Goal: Transaction & Acquisition: Purchase product/service

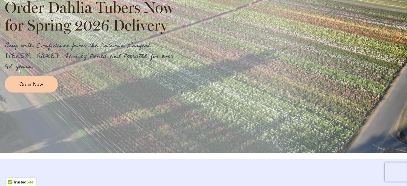
scroll to position [786, 0]
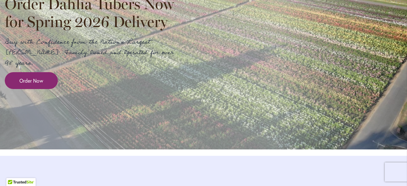
click at [34, 89] on link "Order Now" at bounding box center [31, 80] width 53 height 17
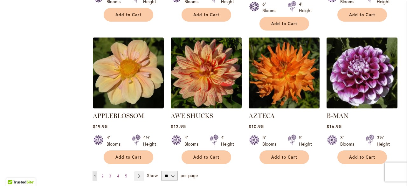
scroll to position [538, 0]
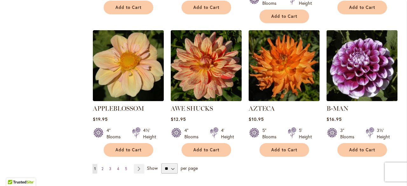
click at [102, 166] on span "2" at bounding box center [103, 168] width 2 height 5
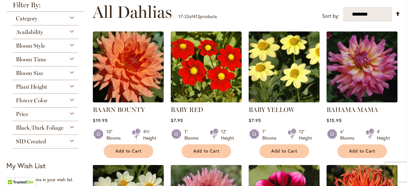
scroll to position [140, 0]
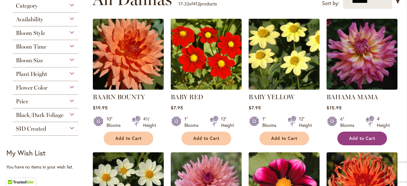
click at [358, 143] on button "Add to Cart" at bounding box center [363, 139] width 50 height 14
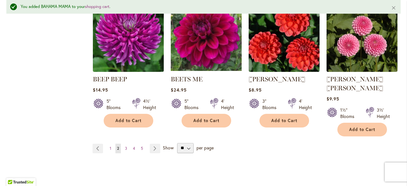
scroll to position [577, 0]
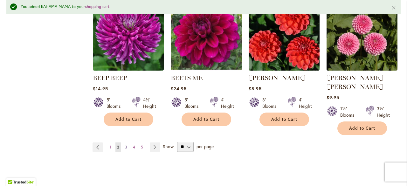
click at [126, 145] on span "3" at bounding box center [126, 147] width 2 height 5
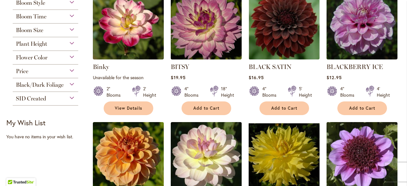
scroll to position [174, 0]
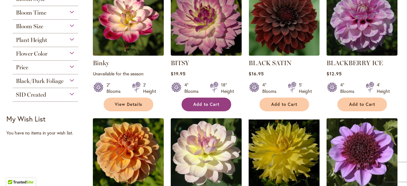
click at [209, 103] on span "Add to Cart" at bounding box center [206, 104] width 26 height 5
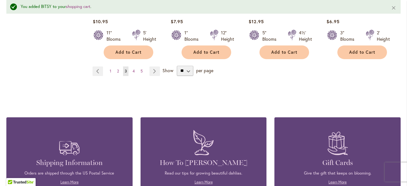
scroll to position [653, 0]
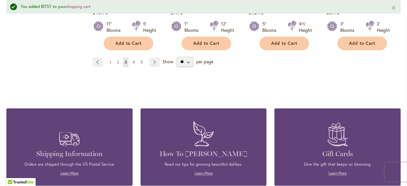
click at [133, 60] on span "4" at bounding box center [134, 62] width 2 height 5
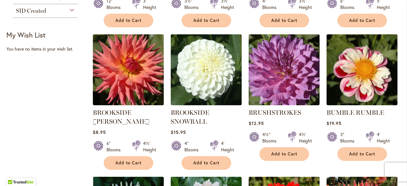
scroll to position [265, 0]
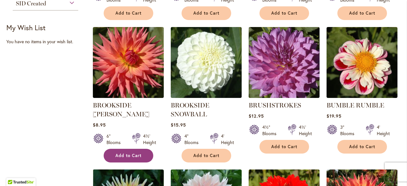
click at [130, 153] on span "Add to Cart" at bounding box center [129, 155] width 26 height 5
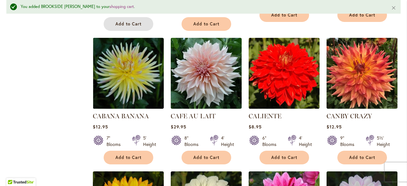
scroll to position [419, 0]
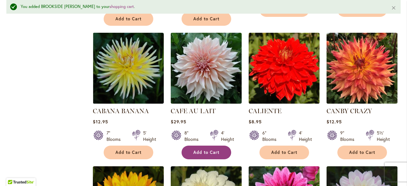
click at [210, 153] on span "Add to Cart" at bounding box center [206, 152] width 26 height 5
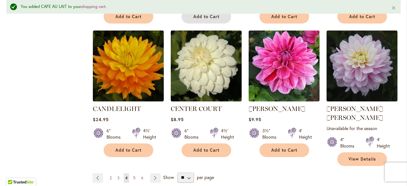
scroll to position [556, 0]
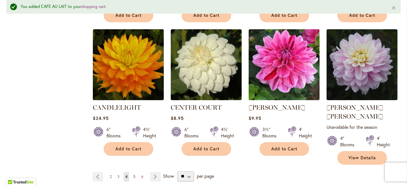
click at [134, 174] on span "5" at bounding box center [134, 176] width 2 height 5
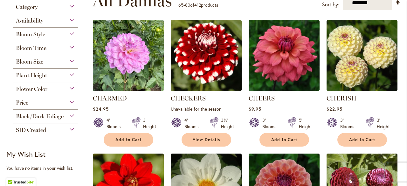
scroll to position [141, 0]
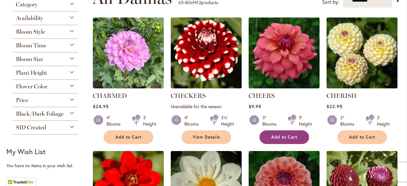
click at [292, 137] on span "Add to Cart" at bounding box center [284, 137] width 26 height 5
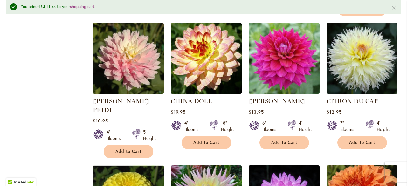
scroll to position [433, 0]
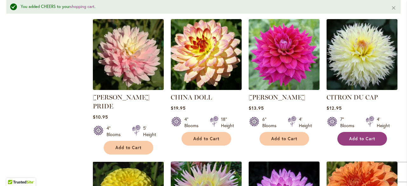
click at [365, 132] on button "Add to Cart" at bounding box center [363, 139] width 50 height 14
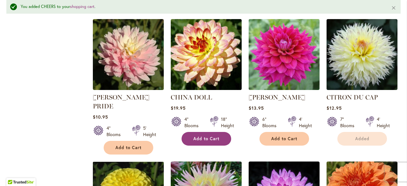
click at [216, 136] on span "Add to Cart" at bounding box center [206, 138] width 26 height 5
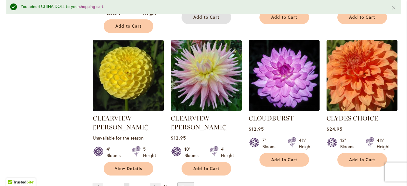
scroll to position [557, 0]
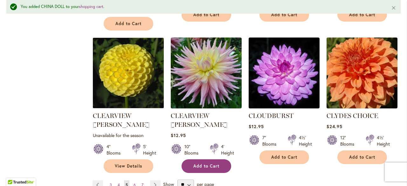
click at [200, 164] on span "Add to Cart" at bounding box center [206, 166] width 26 height 5
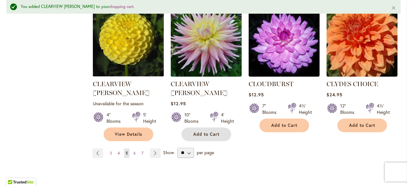
scroll to position [594, 0]
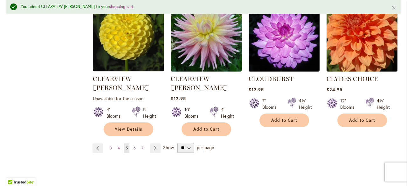
click at [136, 144] on link "Page 6" at bounding box center [134, 149] width 5 height 10
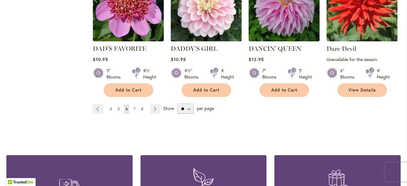
scroll to position [619, 0]
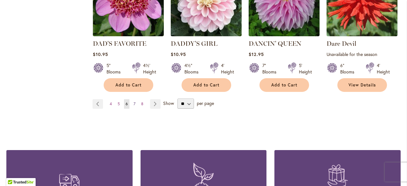
click at [134, 102] on span "7" at bounding box center [135, 104] width 2 height 5
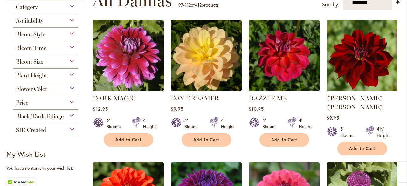
scroll to position [147, 0]
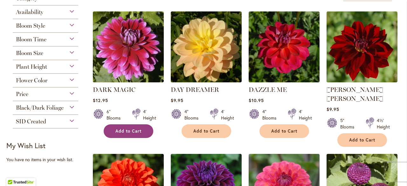
click at [134, 129] on span "Add to Cart" at bounding box center [129, 131] width 26 height 5
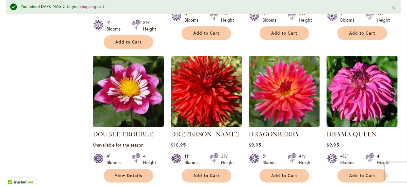
scroll to position [411, 0]
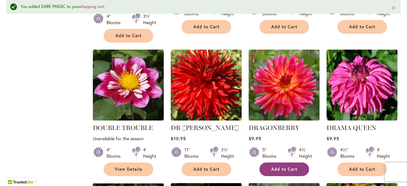
click at [274, 167] on span "Add to Cart" at bounding box center [284, 169] width 26 height 5
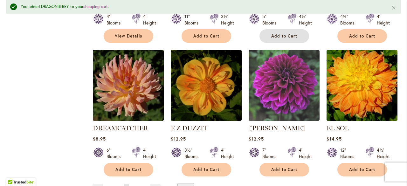
scroll to position [543, 0]
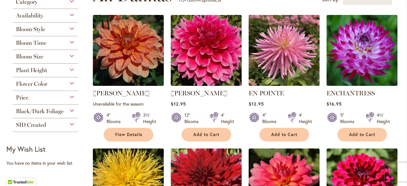
scroll to position [158, 0]
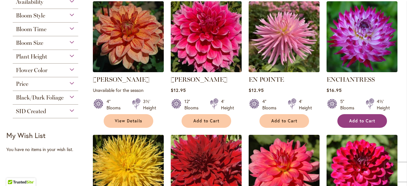
click at [353, 121] on span "Add to Cart" at bounding box center [362, 120] width 26 height 5
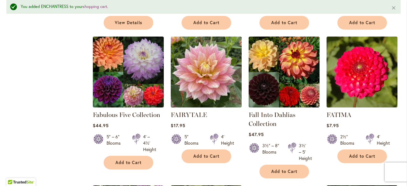
scroll to position [414, 0]
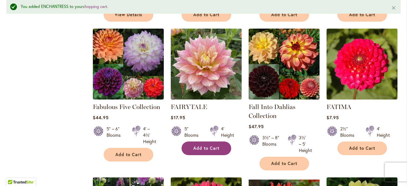
click at [211, 147] on span "Add to Cart" at bounding box center [206, 148] width 26 height 5
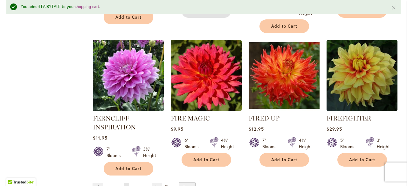
scroll to position [560, 0]
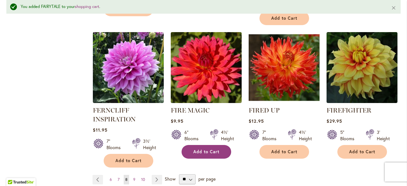
click at [200, 152] on span "Add to Cart" at bounding box center [206, 151] width 26 height 5
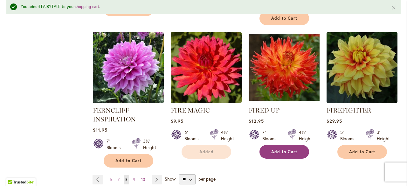
click at [298, 148] on button "Add to Cart" at bounding box center [285, 152] width 50 height 14
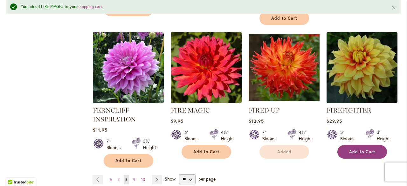
click at [367, 149] on span "Add to Cart" at bounding box center [362, 151] width 26 height 5
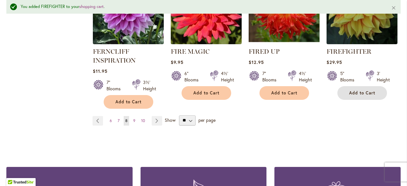
scroll to position [664, 0]
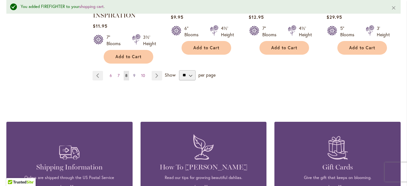
click at [133, 75] on span "9" at bounding box center [134, 75] width 2 height 5
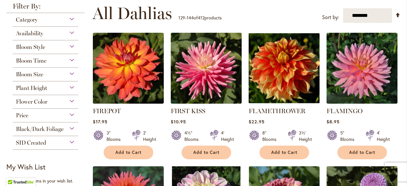
scroll to position [130, 0]
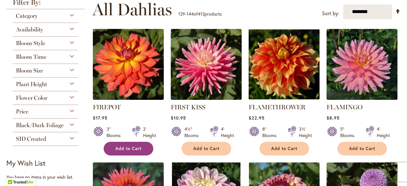
click at [130, 150] on span "Add to Cart" at bounding box center [129, 148] width 26 height 5
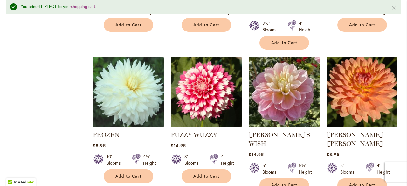
scroll to position [405, 0]
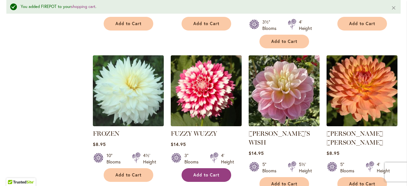
click at [204, 172] on span "Add to Cart" at bounding box center [206, 174] width 26 height 5
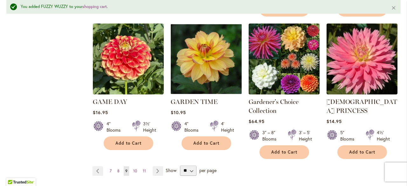
scroll to position [601, 0]
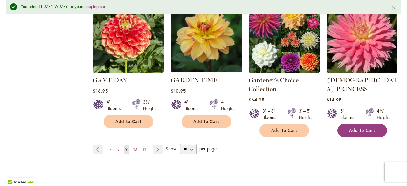
click at [374, 128] on span "Add to Cart" at bounding box center [362, 130] width 26 height 5
click at [135, 147] on span "10" at bounding box center [135, 149] width 4 height 5
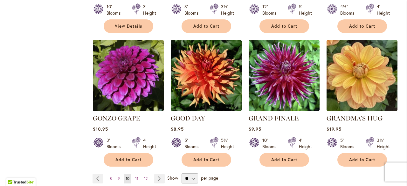
scroll to position [535, 0]
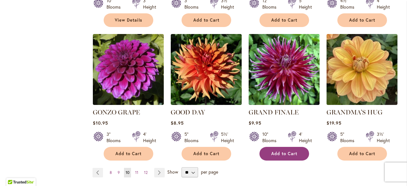
click at [297, 151] on span "Add to Cart" at bounding box center [284, 153] width 26 height 5
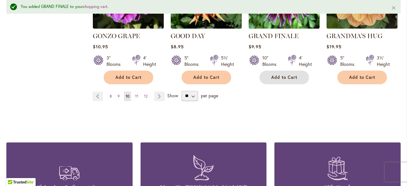
scroll to position [633, 0]
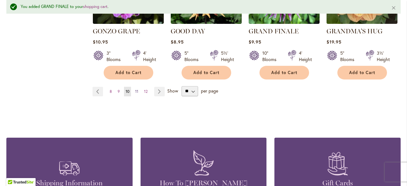
click at [137, 89] on span "11" at bounding box center [136, 91] width 3 height 5
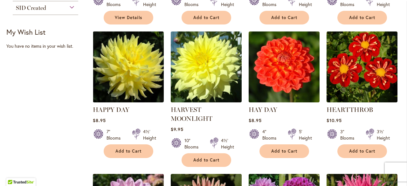
scroll to position [262, 0]
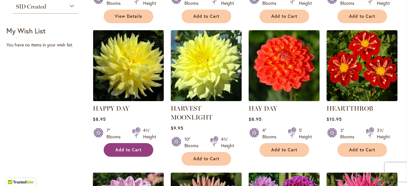
click at [135, 145] on button "Add to Cart" at bounding box center [129, 150] width 50 height 14
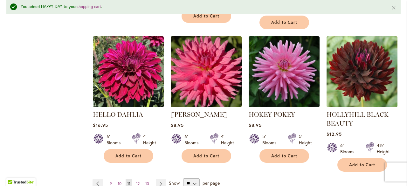
scroll to position [571, 0]
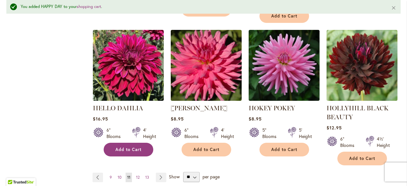
click at [137, 149] on span "Add to Cart" at bounding box center [129, 149] width 26 height 5
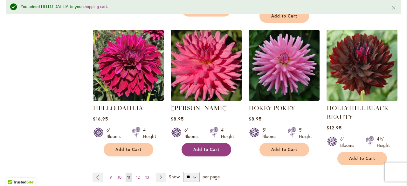
click at [205, 150] on span "Add to Cart" at bounding box center [206, 149] width 26 height 5
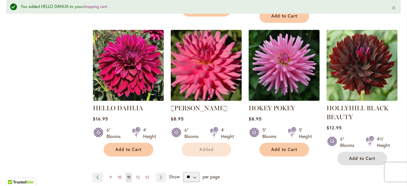
click at [369, 156] on span "Add to Cart" at bounding box center [362, 158] width 26 height 5
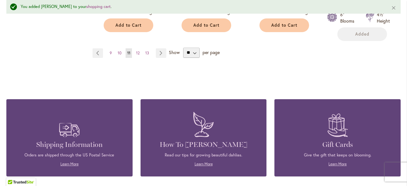
scroll to position [697, 0]
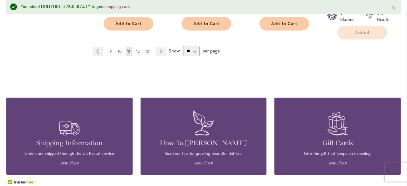
click at [137, 52] on span "12" at bounding box center [138, 51] width 4 height 5
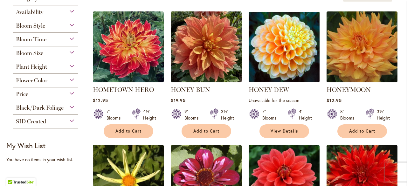
scroll to position [153, 0]
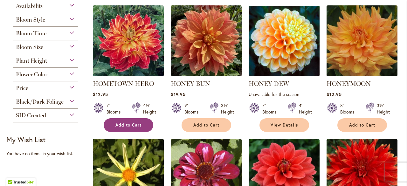
click at [139, 128] on button "Add to Cart" at bounding box center [129, 125] width 50 height 14
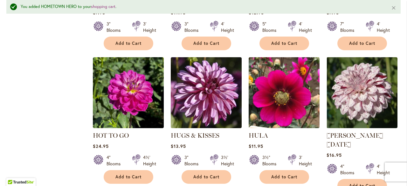
scroll to position [395, 0]
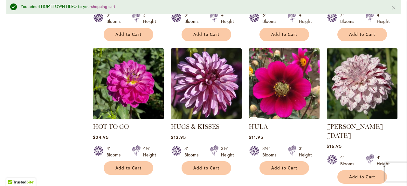
click at [125, 94] on img at bounding box center [128, 83] width 74 height 74
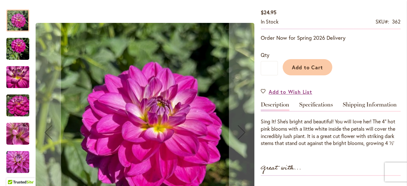
scroll to position [143, 0]
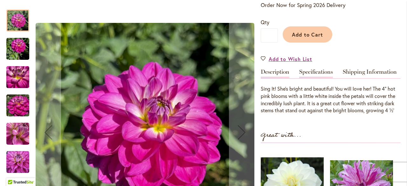
click at [322, 72] on link "Specifications" at bounding box center [316, 73] width 34 height 9
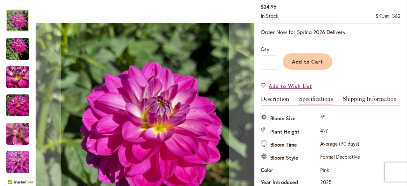
scroll to position [0, 0]
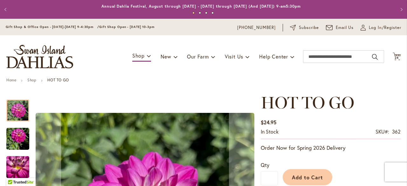
click at [6, 9] on button "Previous" at bounding box center [6, 9] width 13 height 13
click at [4, 9] on button "Previous" at bounding box center [6, 9] width 13 height 13
click at [7, 10] on button "Previous" at bounding box center [6, 9] width 13 height 13
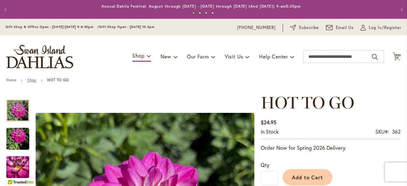
click at [33, 79] on link "Shop" at bounding box center [31, 80] width 9 height 5
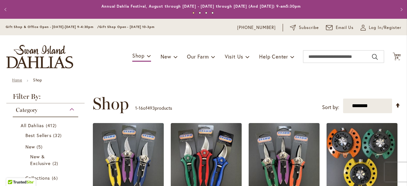
click at [16, 79] on link "Home" at bounding box center [17, 80] width 10 height 5
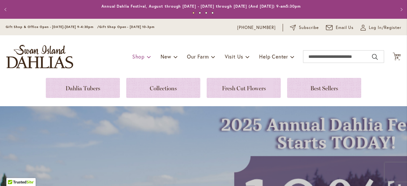
click at [147, 55] on span at bounding box center [149, 57] width 4 height 10
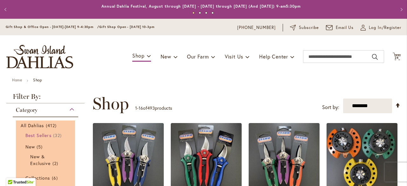
click at [51, 135] on span "Best Sellers" at bounding box center [38, 135] width 26 height 6
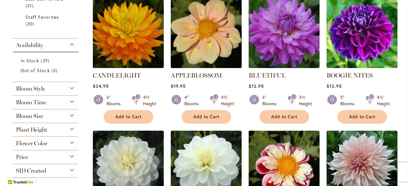
scroll to position [150, 0]
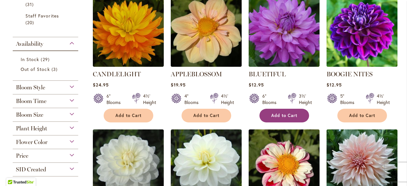
click at [276, 114] on span "Add to Cart" at bounding box center [284, 115] width 26 height 5
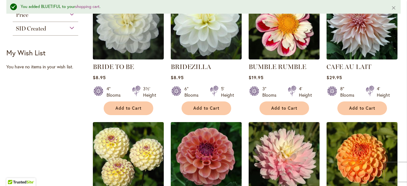
scroll to position [309, 0]
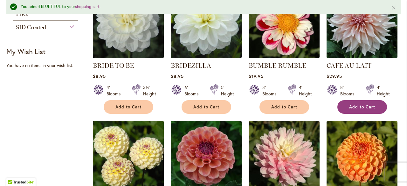
click at [366, 109] on button "Add to Cart" at bounding box center [363, 107] width 50 height 14
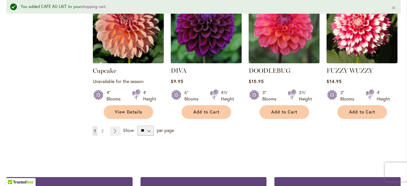
scroll to position [582, 0]
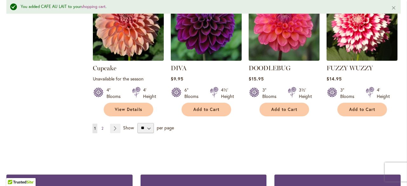
click at [102, 126] on span "2" at bounding box center [103, 128] width 2 height 5
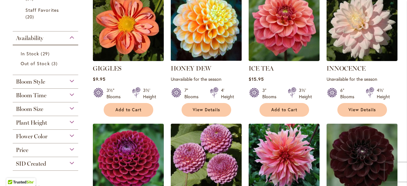
scroll to position [164, 0]
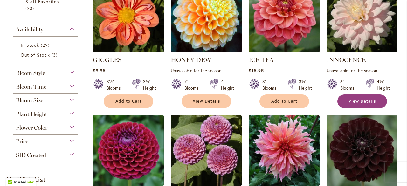
click at [363, 100] on span "View Details" at bounding box center [362, 101] width 27 height 5
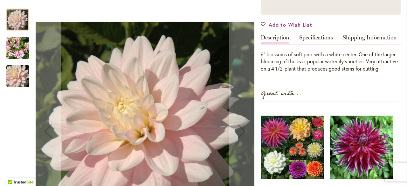
scroll to position [143, 0]
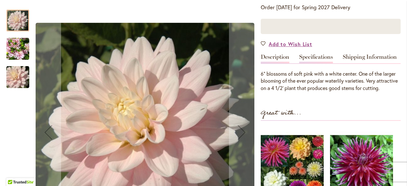
click at [313, 59] on link "Specifications" at bounding box center [316, 58] width 34 height 9
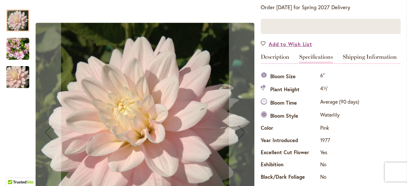
scroll to position [196, 0]
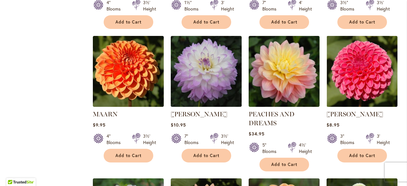
scroll to position [379, 0]
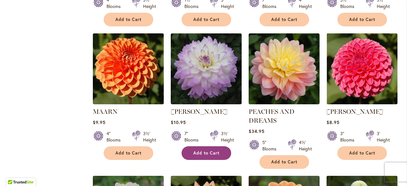
click at [207, 151] on span "Add to Cart" at bounding box center [206, 153] width 26 height 5
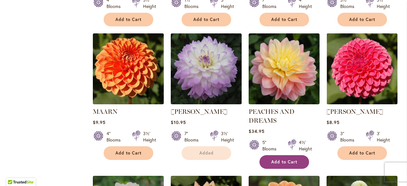
click at [291, 162] on span "Add to Cart" at bounding box center [284, 161] width 26 height 5
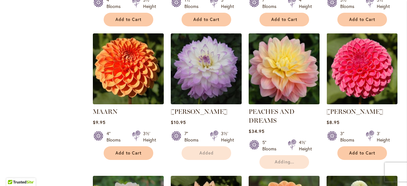
click at [292, 79] on img at bounding box center [284, 69] width 74 height 74
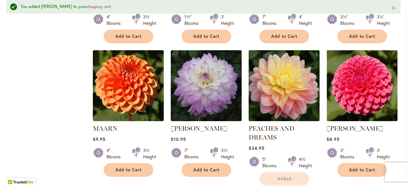
scroll to position [396, 0]
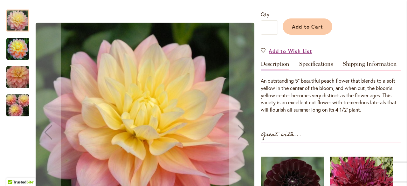
scroll to position [173, 0]
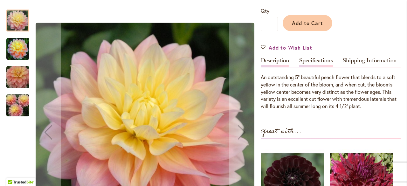
click at [316, 59] on link "Specifications" at bounding box center [316, 62] width 34 height 9
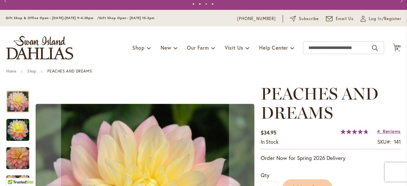
scroll to position [7, 0]
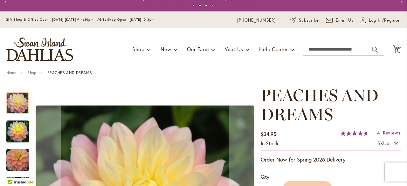
click at [18, 129] on img "PEACHES AND DREAMS" at bounding box center [17, 131] width 23 height 23
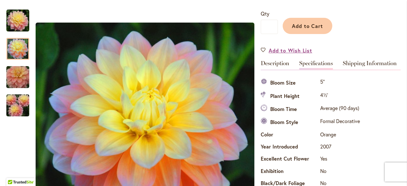
scroll to position [0, 0]
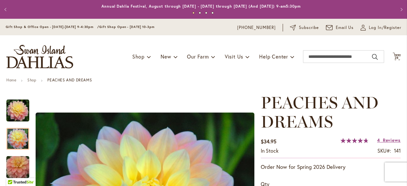
click at [6, 9] on button "Previous" at bounding box center [6, 9] width 13 height 13
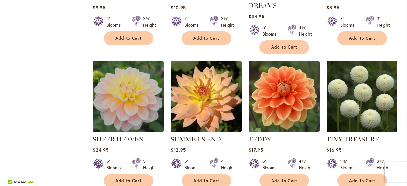
scroll to position [507, 0]
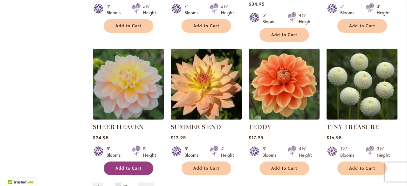
click at [137, 169] on span "Add to Cart" at bounding box center [129, 168] width 26 height 5
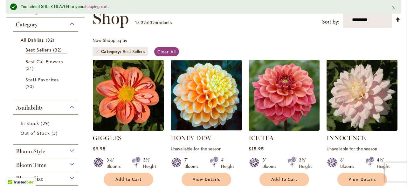
scroll to position [106, 0]
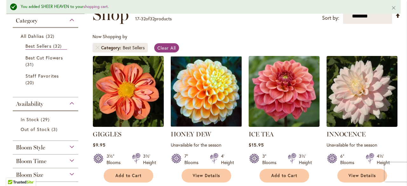
click at [71, 17] on div "Category" at bounding box center [46, 19] width 66 height 10
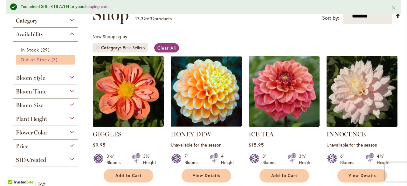
click at [41, 58] on span "Out of Stock" at bounding box center [35, 60] width 29 height 6
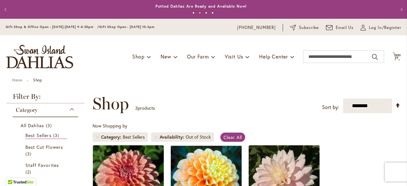
click at [70, 109] on div "Category" at bounding box center [46, 108] width 66 height 10
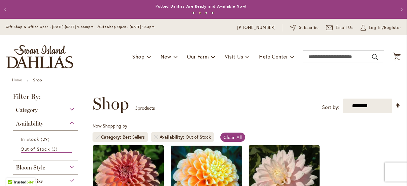
click at [20, 81] on link "Home" at bounding box center [17, 80] width 10 height 5
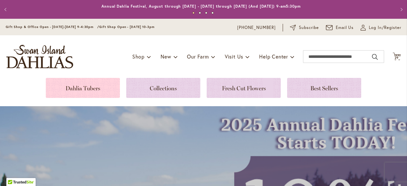
click at [81, 91] on link at bounding box center [83, 88] width 74 height 20
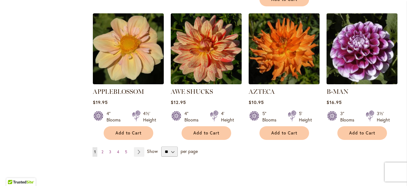
scroll to position [561, 0]
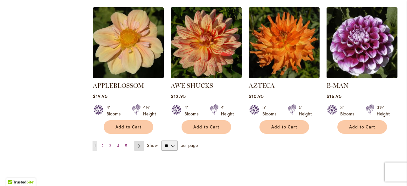
click at [136, 141] on link "Page Next" at bounding box center [139, 146] width 11 height 10
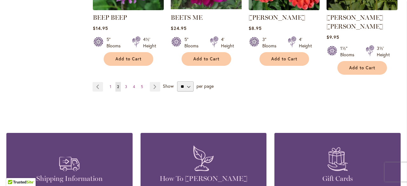
scroll to position [624, 0]
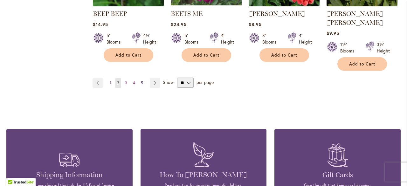
click at [141, 81] on span "5" at bounding box center [142, 83] width 2 height 5
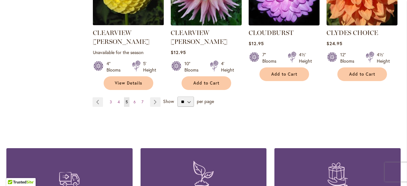
scroll to position [617, 0]
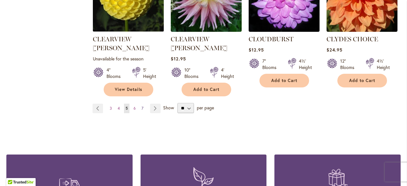
click at [143, 104] on link "Page 7" at bounding box center [142, 109] width 5 height 10
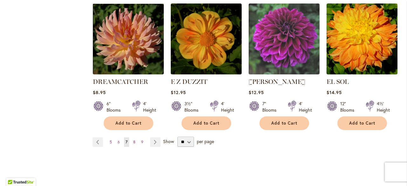
scroll to position [594, 0]
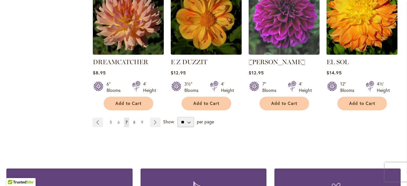
click at [133, 120] on span "8" at bounding box center [134, 122] width 2 height 5
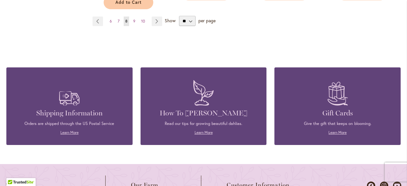
scroll to position [700, 0]
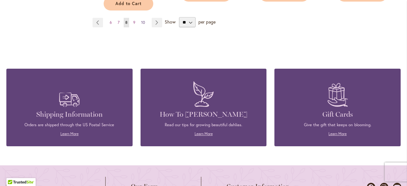
click at [141, 22] on span "10" at bounding box center [143, 22] width 4 height 5
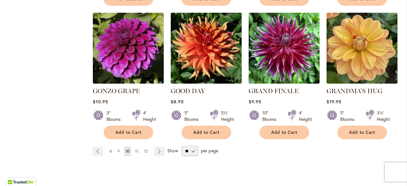
scroll to position [568, 0]
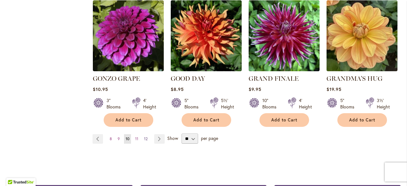
click at [144, 137] on span "12" at bounding box center [146, 139] width 4 height 5
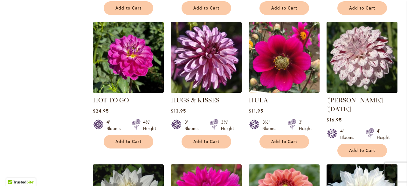
scroll to position [404, 0]
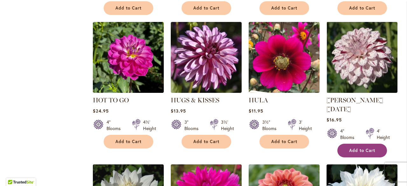
click at [358, 148] on span "Add to Cart" at bounding box center [362, 150] width 26 height 5
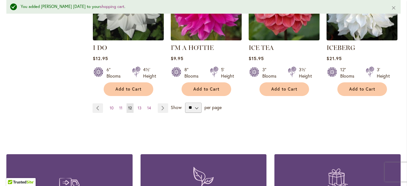
scroll to position [615, 0]
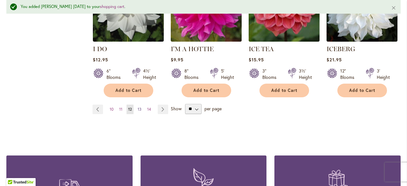
click at [138, 107] on span "13" at bounding box center [140, 109] width 4 height 5
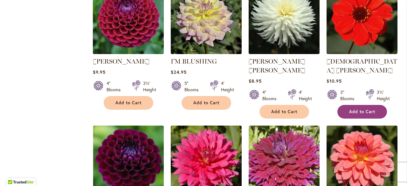
scroll to position [447, 0]
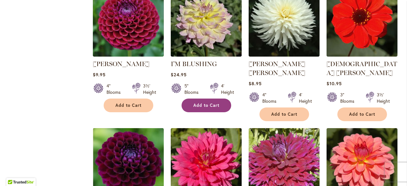
click at [208, 106] on span "Add to Cart" at bounding box center [206, 105] width 26 height 5
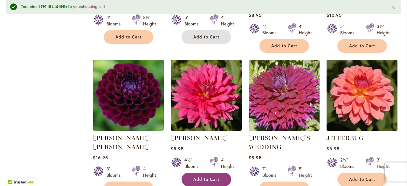
scroll to position [549, 0]
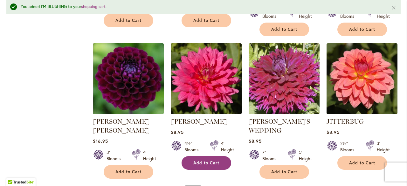
click at [212, 156] on button "Add to Cart" at bounding box center [207, 163] width 50 height 14
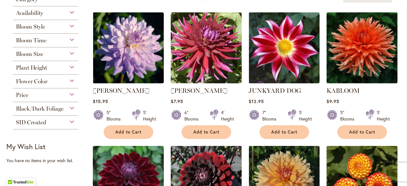
scroll to position [142, 0]
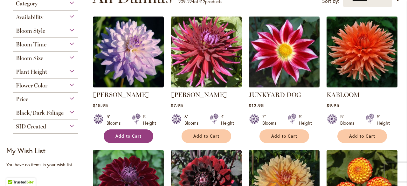
click at [140, 136] on span "Add to Cart" at bounding box center [129, 136] width 26 height 5
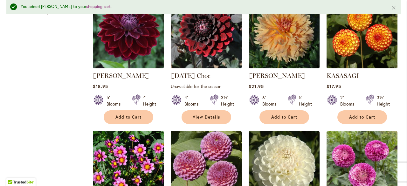
scroll to position [311, 0]
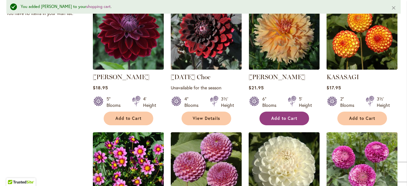
click at [273, 117] on span "Add to Cart" at bounding box center [284, 118] width 26 height 5
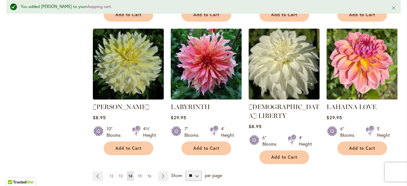
scroll to position [553, 0]
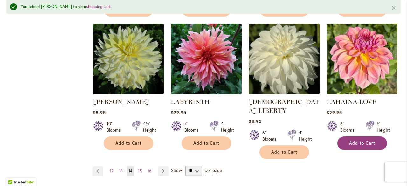
click at [361, 142] on span "Add to Cart" at bounding box center [362, 143] width 26 height 5
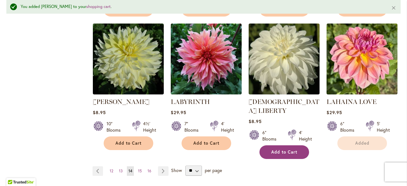
click at [290, 150] on span "Add to Cart" at bounding box center [284, 152] width 26 height 5
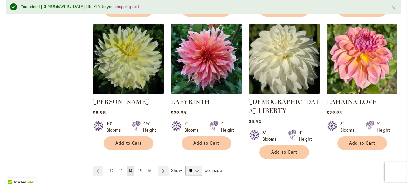
click at [138, 169] on span "15" at bounding box center [140, 171] width 4 height 5
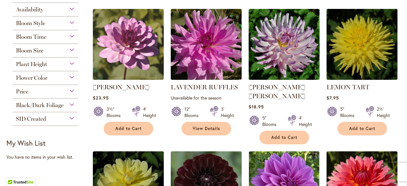
scroll to position [155, 0]
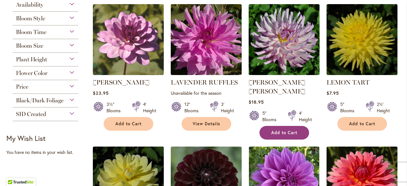
click at [280, 130] on span "Add to Cart" at bounding box center [284, 132] width 26 height 5
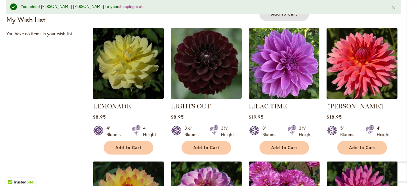
scroll to position [292, 0]
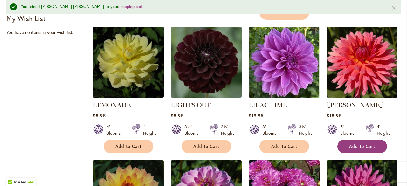
click at [362, 144] on span "Add to Cart" at bounding box center [362, 146] width 26 height 5
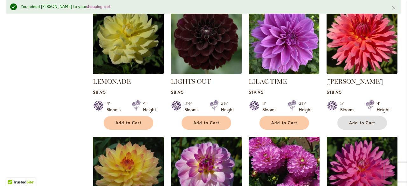
scroll to position [316, 0]
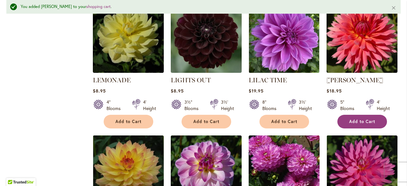
click at [355, 119] on span "Add to Cart" at bounding box center [362, 121] width 26 height 5
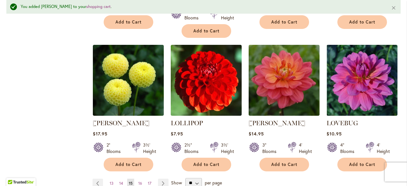
scroll to position [603, 0]
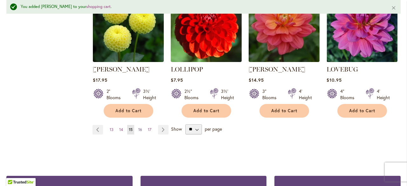
click at [141, 127] on span "16" at bounding box center [140, 129] width 4 height 5
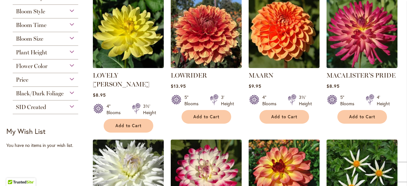
scroll to position [165, 0]
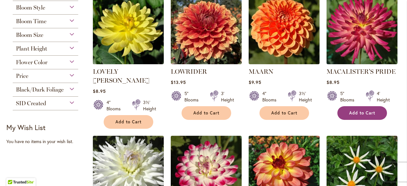
click at [362, 114] on span "Add to Cart" at bounding box center [362, 112] width 26 height 5
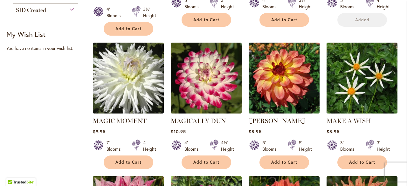
scroll to position [271, 0]
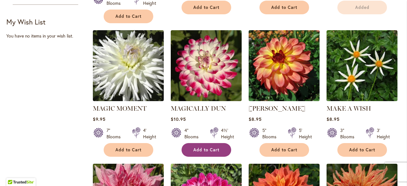
click at [210, 147] on span "Add to Cart" at bounding box center [206, 149] width 26 height 5
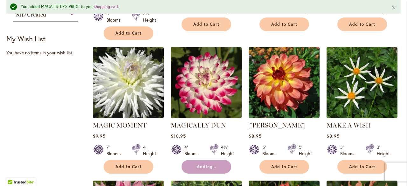
scroll to position [307, 0]
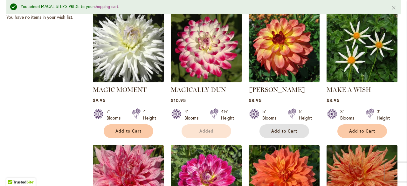
click at [282, 129] on span "Add to Cart" at bounding box center [284, 131] width 26 height 5
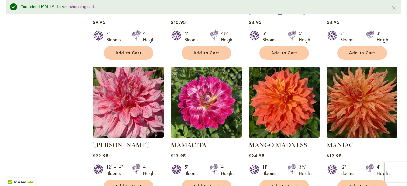
scroll to position [422, 0]
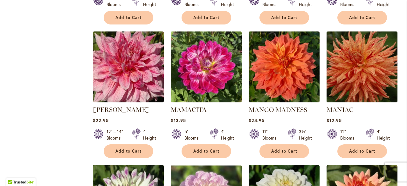
scroll to position [404, 0]
click at [212, 149] on span "Add to Cart" at bounding box center [206, 151] width 26 height 5
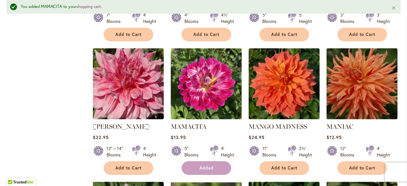
scroll to position [420, 0]
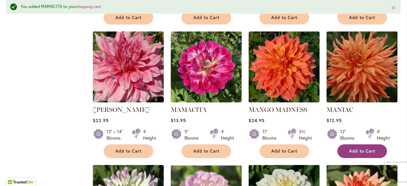
click at [370, 145] on button "Add to Cart" at bounding box center [363, 151] width 50 height 14
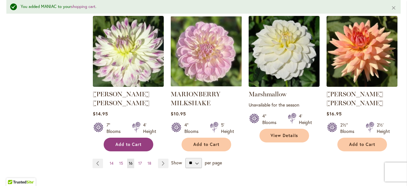
scroll to position [572, 0]
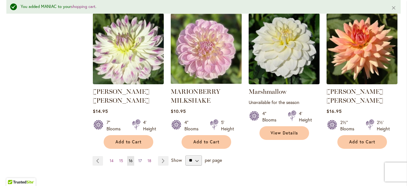
click at [140, 158] on span "17" at bounding box center [140, 160] width 4 height 5
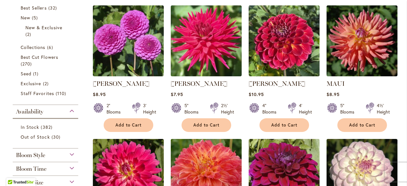
scroll to position [162, 0]
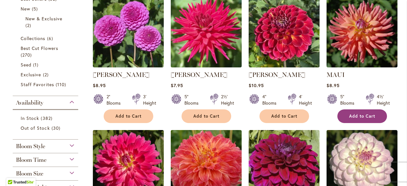
click at [364, 114] on span "Add to Cart" at bounding box center [362, 116] width 26 height 5
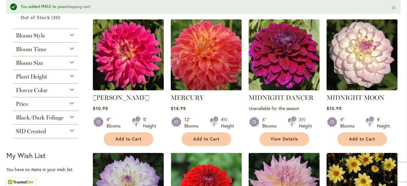
scroll to position [289, 0]
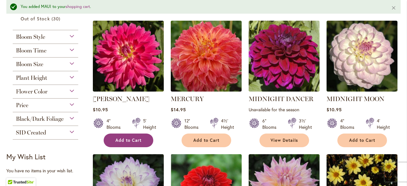
click at [122, 138] on span "Add to Cart" at bounding box center [129, 140] width 26 height 5
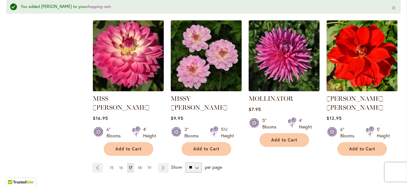
scroll to position [559, 0]
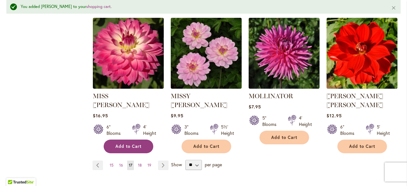
click at [134, 144] on span "Add to Cart" at bounding box center [129, 146] width 26 height 5
click at [139, 163] on span "18" at bounding box center [140, 165] width 4 height 5
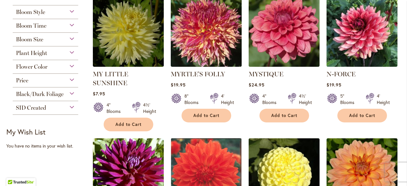
scroll to position [299, 0]
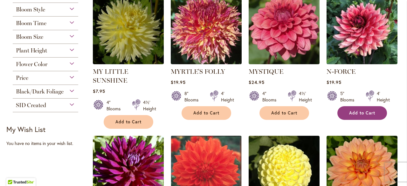
click at [376, 114] on button "Add to Cart" at bounding box center [363, 113] width 50 height 14
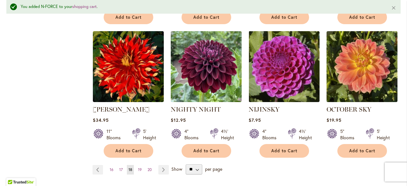
scroll to position [556, 0]
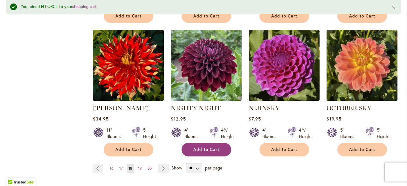
click at [205, 144] on button "Add to Cart" at bounding box center [207, 150] width 50 height 14
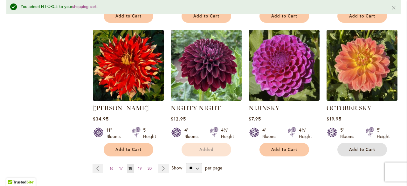
click at [365, 143] on button "Add to Cart" at bounding box center [363, 150] width 50 height 14
click at [360, 143] on form "Add to Cart" at bounding box center [363, 150] width 50 height 14
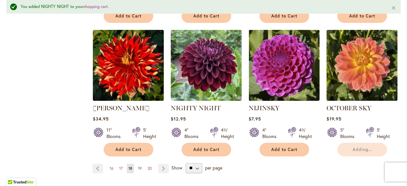
click at [141, 166] on span "19" at bounding box center [140, 168] width 4 height 5
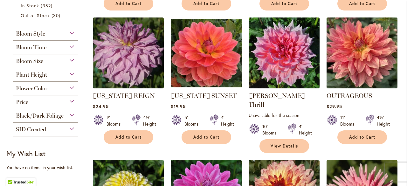
scroll to position [286, 0]
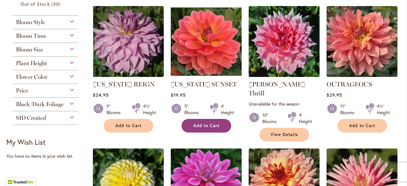
click at [199, 121] on button "Add to Cart" at bounding box center [207, 126] width 50 height 14
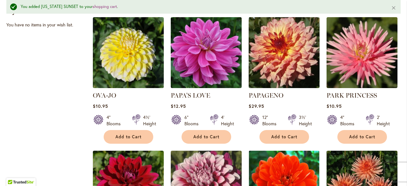
scroll to position [439, 0]
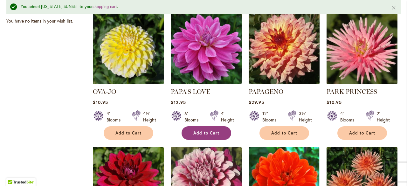
click at [199, 130] on span "Add to Cart" at bounding box center [206, 132] width 26 height 5
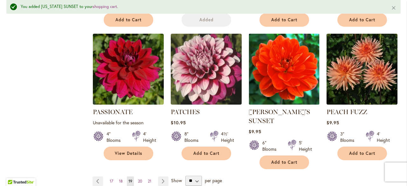
scroll to position [553, 0]
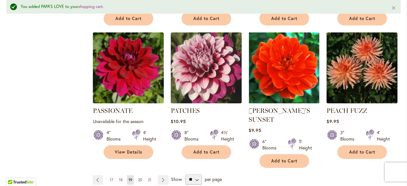
click at [142, 175] on link "Page 20" at bounding box center [140, 180] width 7 height 10
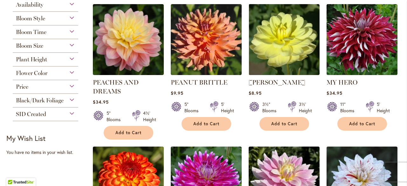
scroll to position [157, 0]
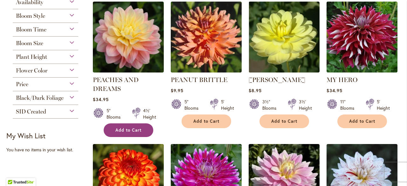
click at [130, 129] on span "Add to Cart" at bounding box center [129, 130] width 26 height 5
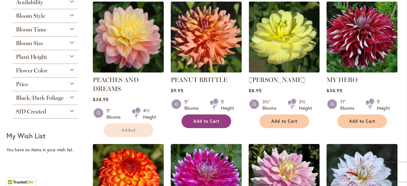
click at [214, 123] on span "Add to Cart" at bounding box center [206, 121] width 26 height 5
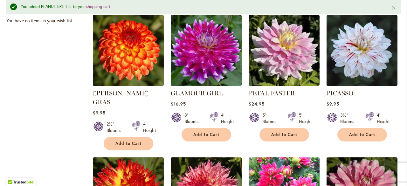
scroll to position [299, 0]
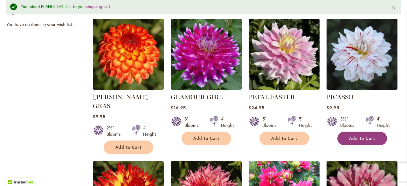
click at [358, 138] on span "Add to Cart" at bounding box center [362, 138] width 26 height 5
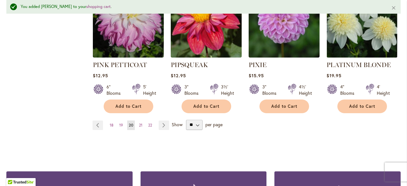
scroll to position [618, 0]
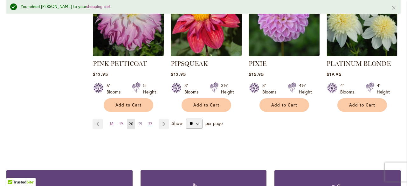
click at [141, 122] on span "21" at bounding box center [141, 124] width 4 height 5
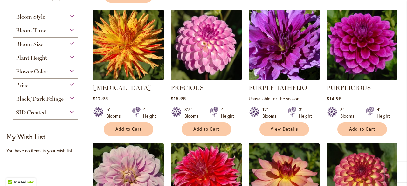
scroll to position [295, 0]
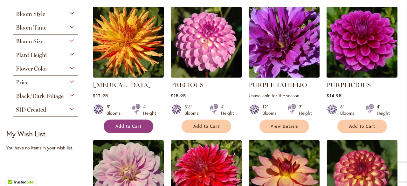
click at [132, 128] on span "Add to Cart" at bounding box center [129, 126] width 26 height 5
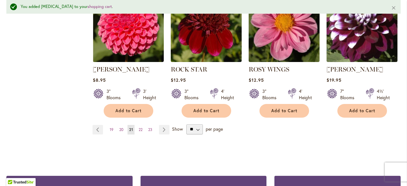
scroll to position [602, 0]
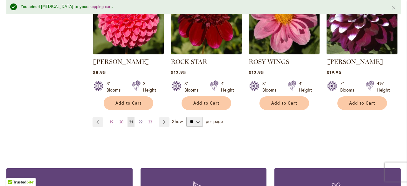
click at [143, 120] on link "Page 22" at bounding box center [140, 122] width 7 height 10
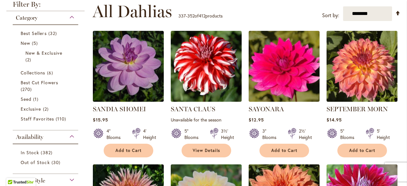
scroll to position [129, 0]
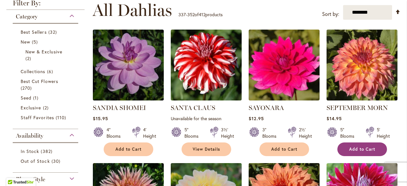
click at [359, 153] on button "Add to Cart" at bounding box center [363, 150] width 50 height 14
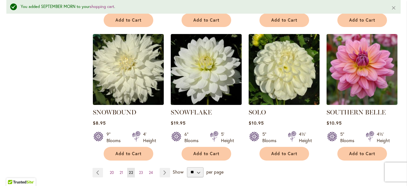
scroll to position [553, 0]
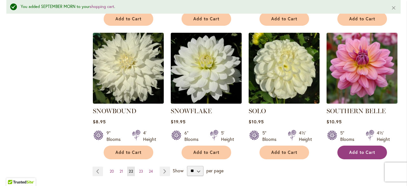
click at [357, 150] on span "Add to Cart" at bounding box center [362, 152] width 26 height 5
click at [140, 169] on span "23" at bounding box center [141, 171] width 4 height 5
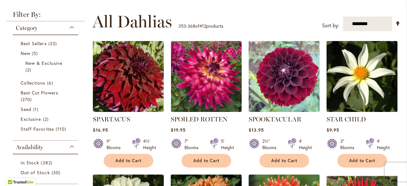
scroll to position [115, 0]
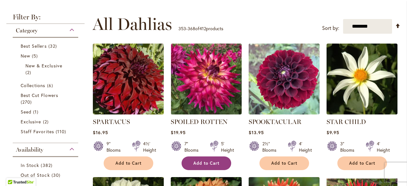
click at [206, 162] on span "Add to Cart" at bounding box center [206, 163] width 26 height 5
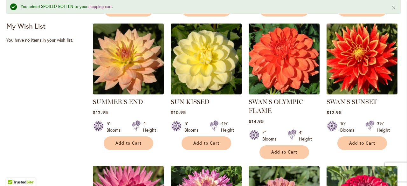
scroll to position [421, 0]
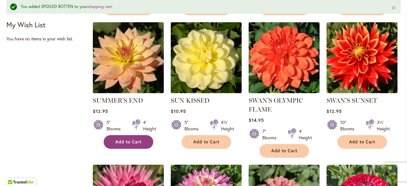
click at [130, 147] on button "Add to Cart" at bounding box center [129, 142] width 50 height 14
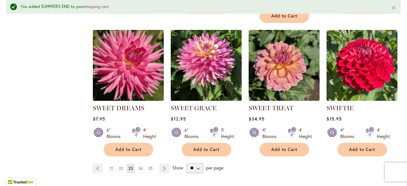
scroll to position [556, 0]
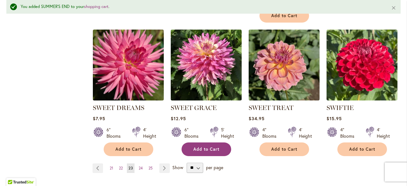
click at [210, 148] on span "Add to Cart" at bounding box center [206, 149] width 26 height 5
click at [142, 166] on span "24" at bounding box center [141, 168] width 4 height 5
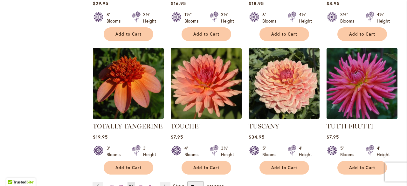
scroll to position [525, 0]
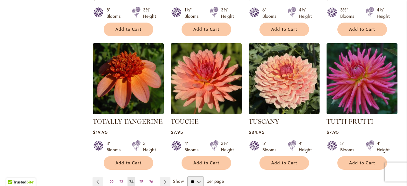
click at [360, 145] on div "TUTTI FRUTTI Rating: 78% 3 Reviews $7.95 5" Blooms 4' Height Add to Cart" at bounding box center [362, 142] width 71 height 50
click at [356, 160] on span "Add to Cart" at bounding box center [362, 162] width 26 height 5
click at [140, 179] on span "25" at bounding box center [141, 181] width 4 height 5
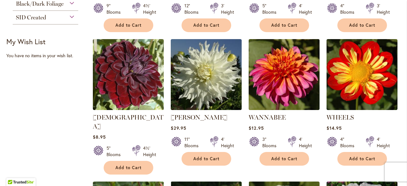
scroll to position [388, 0]
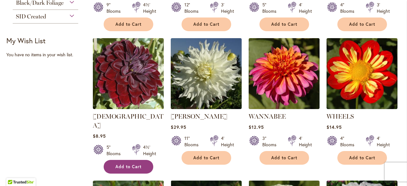
click at [133, 160] on button "Add to Cart" at bounding box center [129, 167] width 50 height 14
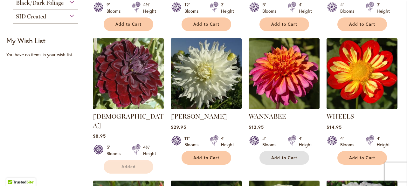
click at [297, 156] on button "Add to Cart" at bounding box center [285, 158] width 50 height 14
click at [283, 157] on form "Add to Cart" at bounding box center [285, 158] width 50 height 14
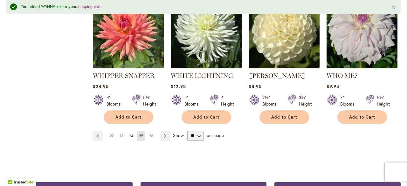
scroll to position [592, 0]
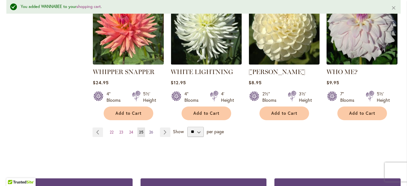
click at [150, 130] on span "26" at bounding box center [151, 132] width 4 height 5
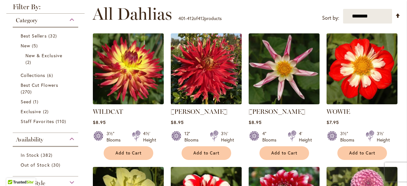
scroll to position [148, 0]
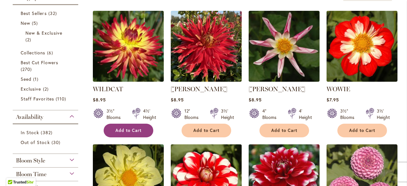
click at [141, 130] on button "Add to Cart" at bounding box center [129, 131] width 50 height 14
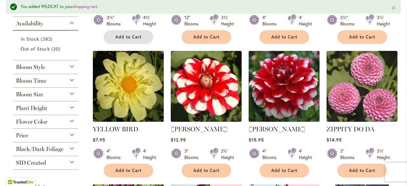
scroll to position [259, 0]
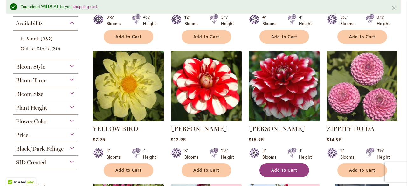
click at [292, 171] on span "Add to Cart" at bounding box center [284, 170] width 26 height 5
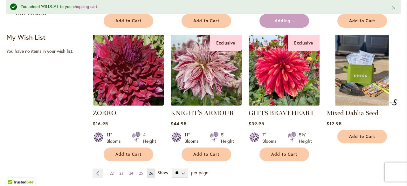
scroll to position [409, 0]
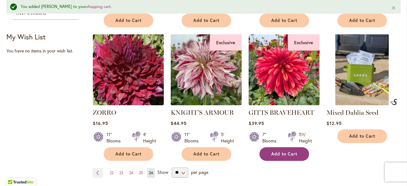
click at [289, 157] on button "Add to Cart" at bounding box center [285, 154] width 50 height 14
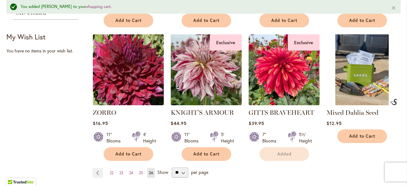
click at [209, 77] on img at bounding box center [206, 69] width 74 height 74
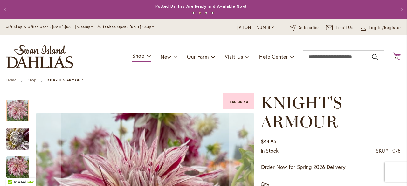
click at [393, 55] on icon "Cart .cls-1 { fill: #231f20; }" at bounding box center [397, 57] width 8 height 8
